Goal: Find specific page/section: Find specific page/section

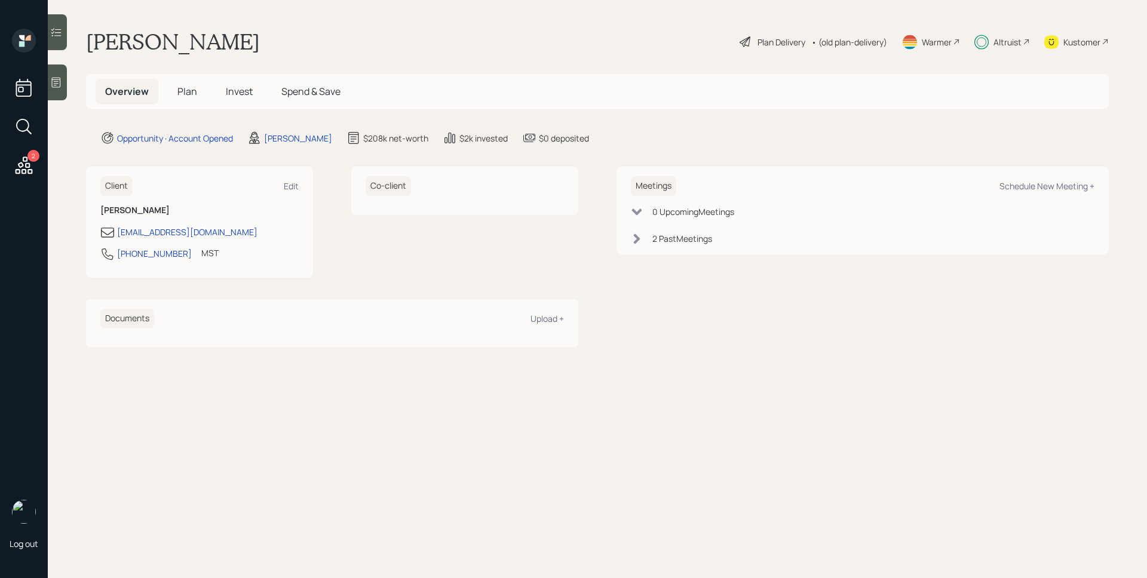
click at [994, 45] on div "Altruist" at bounding box center [1008, 42] width 28 height 13
click at [1000, 38] on div "Altruist" at bounding box center [1008, 42] width 28 height 13
